Goal: Navigation & Orientation: Find specific page/section

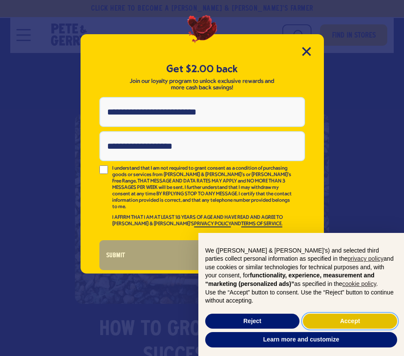
click at [353, 323] on button "Accept" at bounding box center [350, 321] width 94 height 15
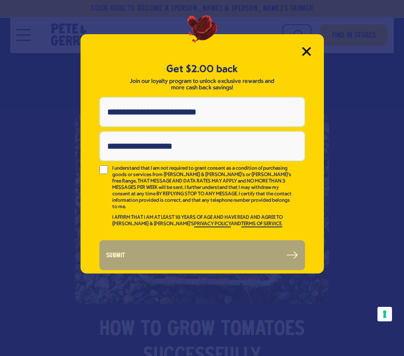
click at [307, 48] on icon "Close Modal" at bounding box center [306, 51] width 9 height 9
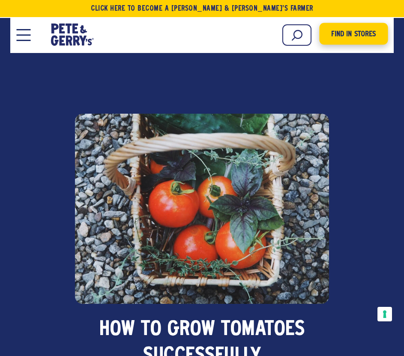
click at [354, 37] on span "Find in Stores" at bounding box center [353, 35] width 45 height 12
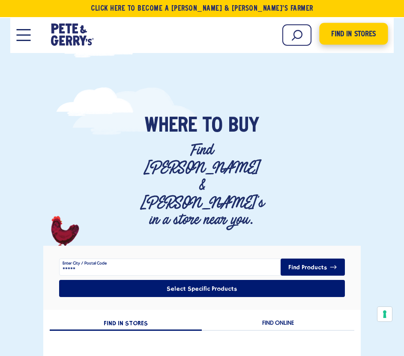
click at [356, 30] on span "Find in Stores" at bounding box center [353, 35] width 45 height 12
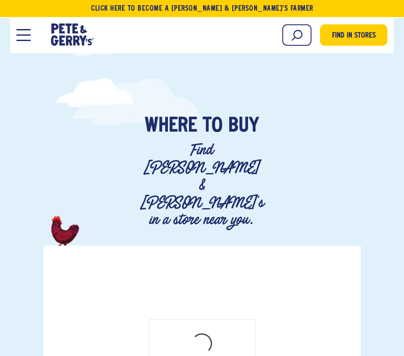
click at [27, 39] on button "Open Mobile Menu Modal Dialog" at bounding box center [24, 35] width 14 height 12
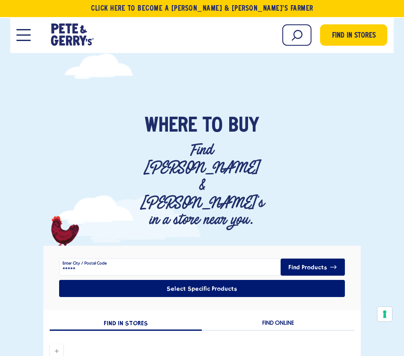
click at [22, 36] on button "Open Mobile Menu Modal Dialog" at bounding box center [24, 35] width 14 height 12
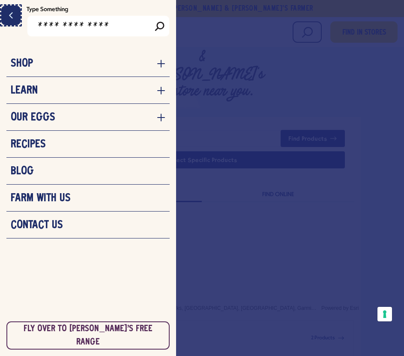
scroll to position [171, 0]
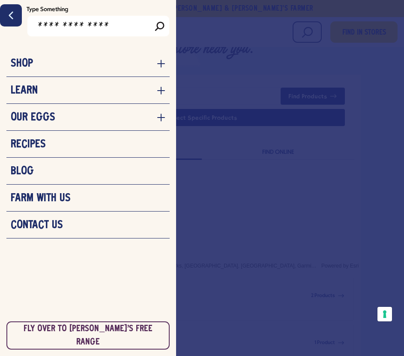
click at [267, 229] on div at bounding box center [202, 178] width 404 height 356
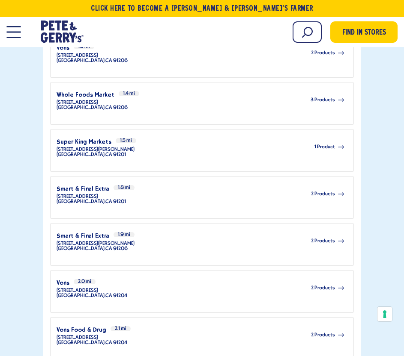
scroll to position [727, 0]
